Goal: Task Accomplishment & Management: Use online tool/utility

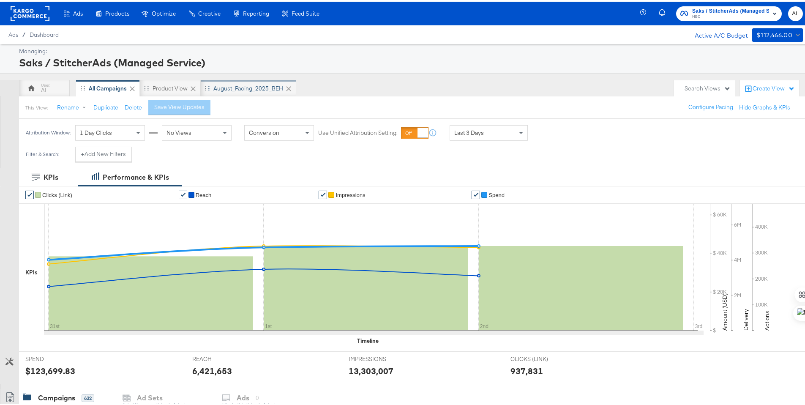
click at [234, 81] on div "August_Pacing_2025_BEH" at bounding box center [248, 86] width 95 height 17
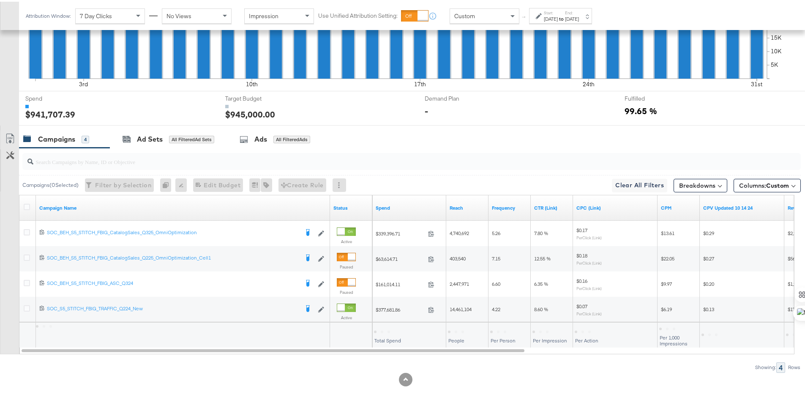
scroll to position [272, 0]
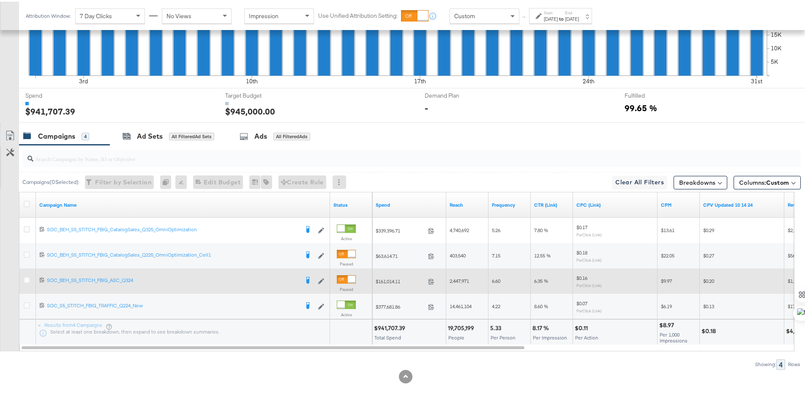
drag, startPoint x: 26, startPoint y: 302, endPoint x: 66, endPoint y: 269, distance: 52.8
click at [26, 302] on icon at bounding box center [27, 303] width 6 height 6
click at [0, 0] on input "checkbox" at bounding box center [0, 0] width 0 height 0
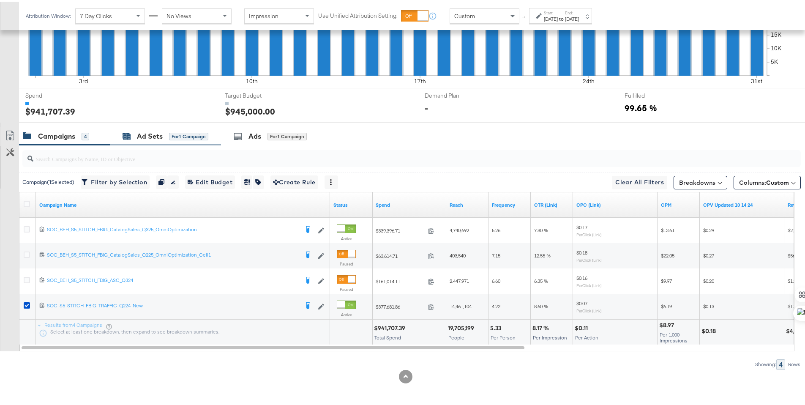
click at [145, 135] on div "Ad Sets" at bounding box center [150, 135] width 26 height 10
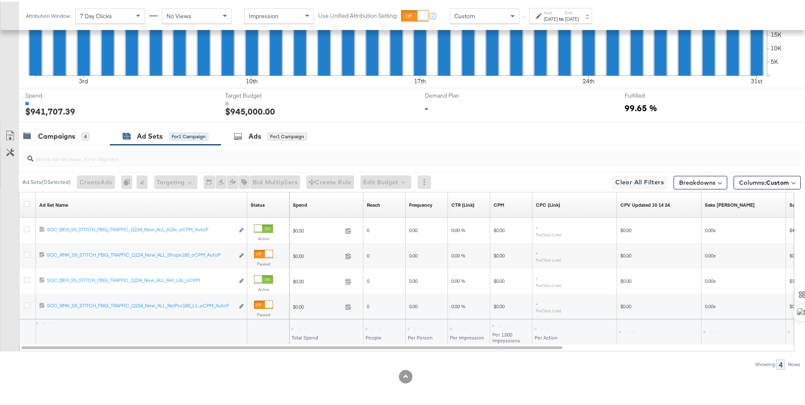
click at [241, 188] on div "Ad Sets ( 0 Selected) Create Ads At least one ad set must be selected 0 Rename …" at bounding box center [409, 180] width 781 height 20
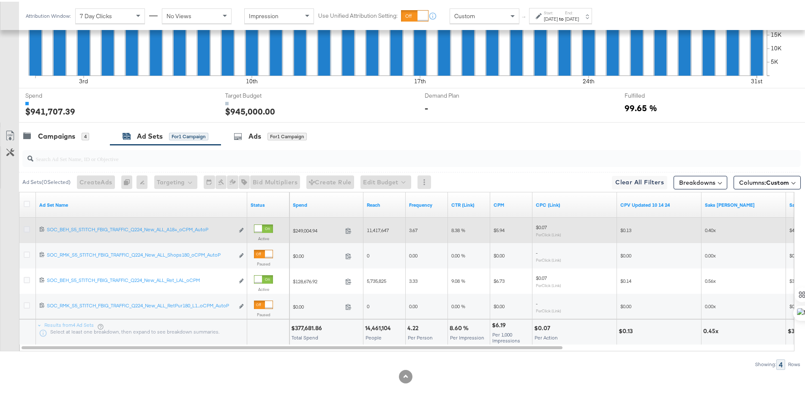
click at [27, 227] on icon at bounding box center [27, 227] width 6 height 6
click at [0, 0] on input "checkbox" at bounding box center [0, 0] width 0 height 0
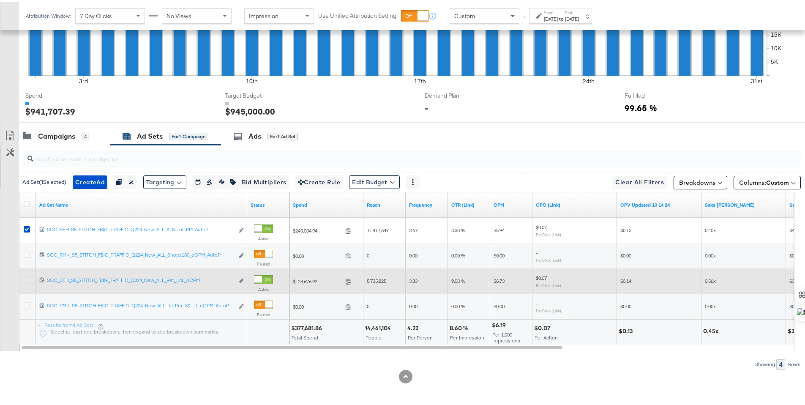
click at [25, 277] on icon at bounding box center [27, 278] width 6 height 6
click at [0, 0] on input "checkbox" at bounding box center [0, 0] width 0 height 0
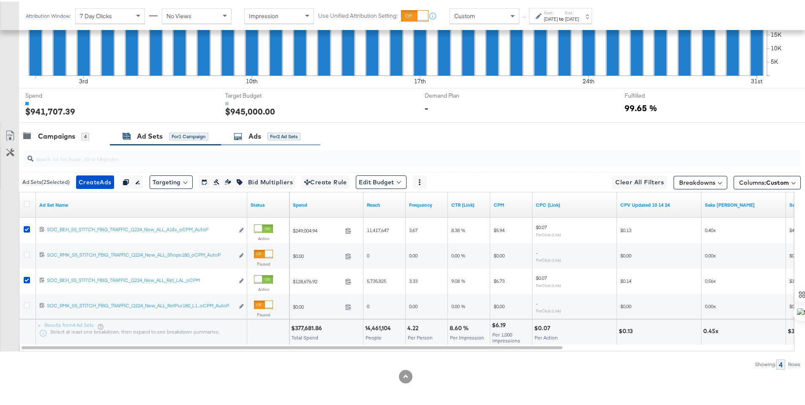
click at [241, 133] on icon at bounding box center [238, 134] width 8 height 8
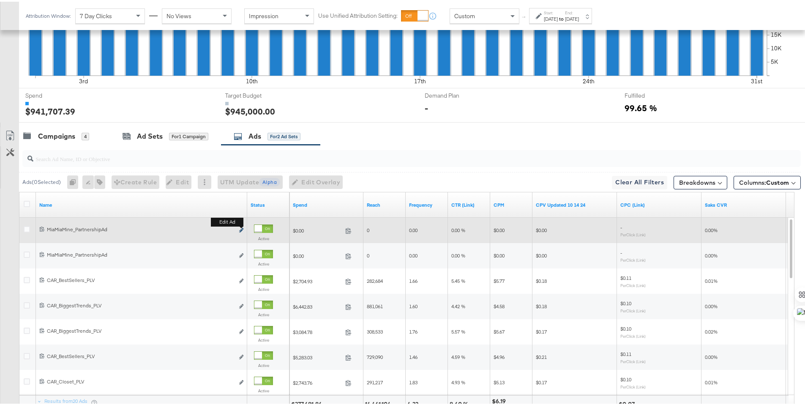
click at [239, 229] on icon "link" at bounding box center [241, 228] width 4 height 5
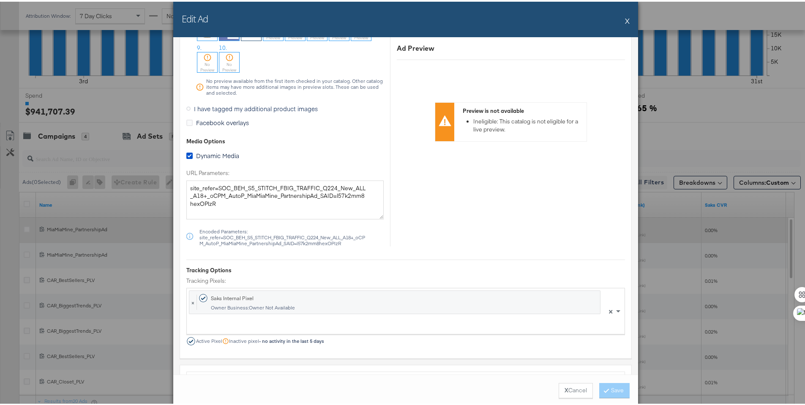
scroll to position [777, 0]
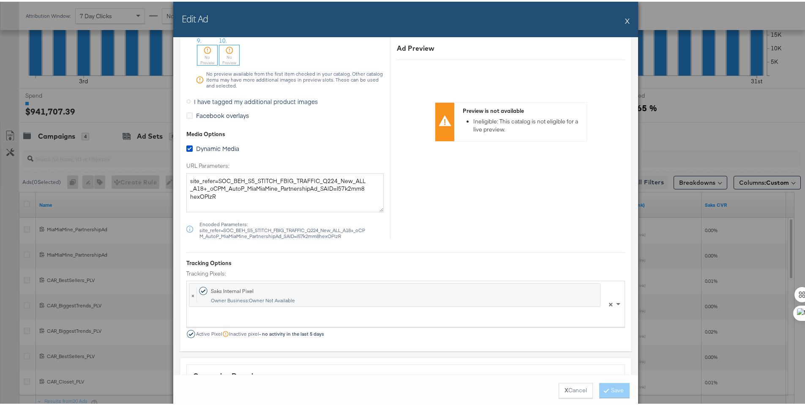
click at [625, 19] on button "X" at bounding box center [627, 19] width 5 height 17
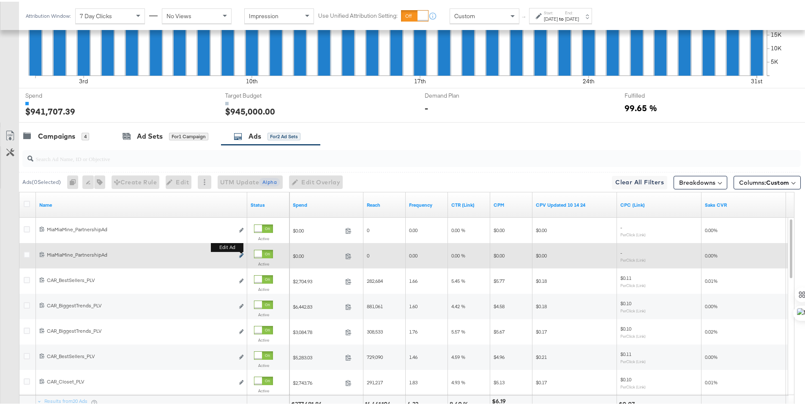
click at [241, 253] on icon "link" at bounding box center [241, 253] width 4 height 5
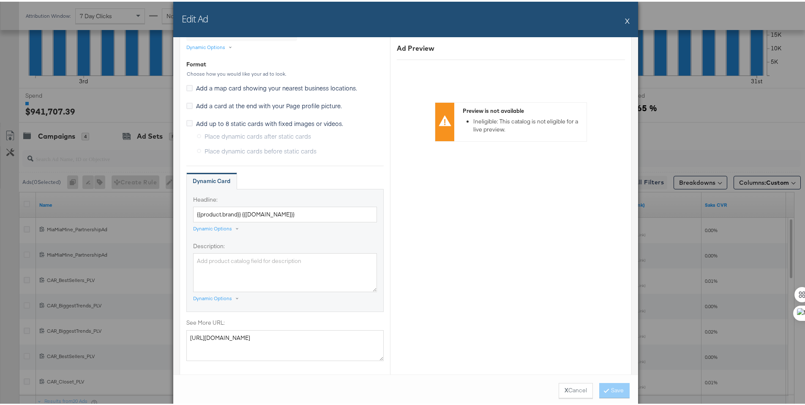
scroll to position [296, 0]
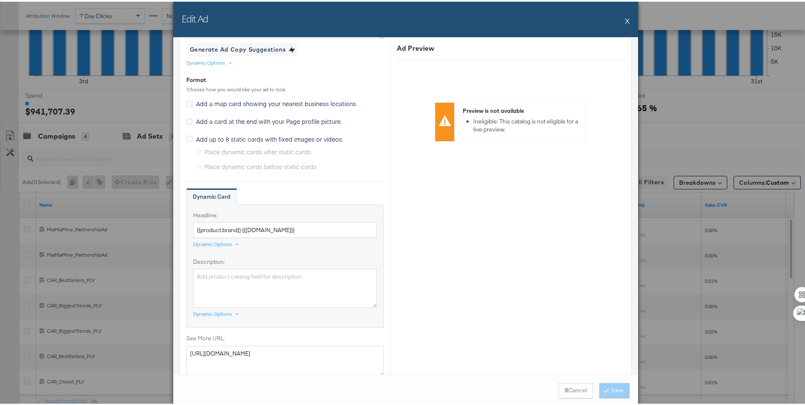
click at [625, 21] on button "X" at bounding box center [627, 19] width 5 height 17
